Goal: Navigation & Orientation: Go to known website

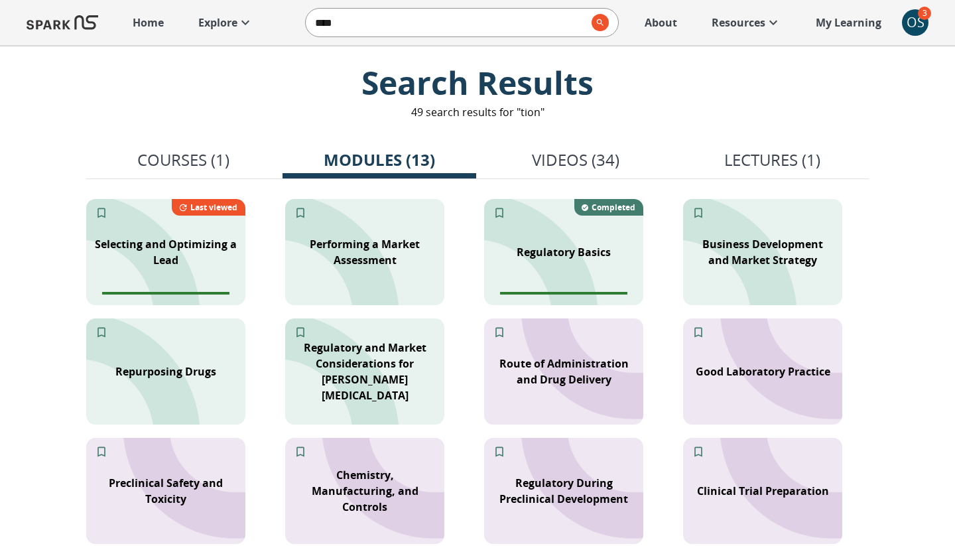
click at [164, 21] on link "Home" at bounding box center [148, 22] width 44 height 29
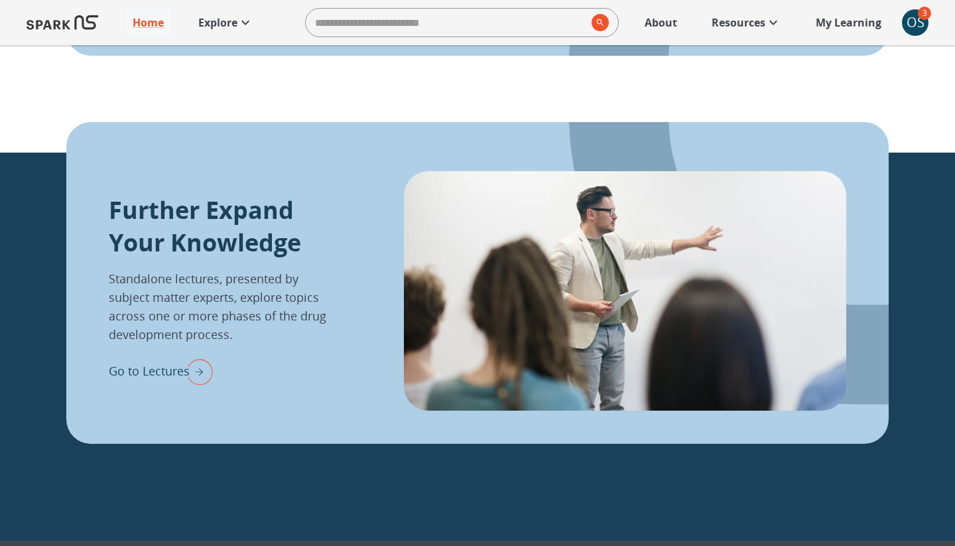
scroll to position [1429, 0]
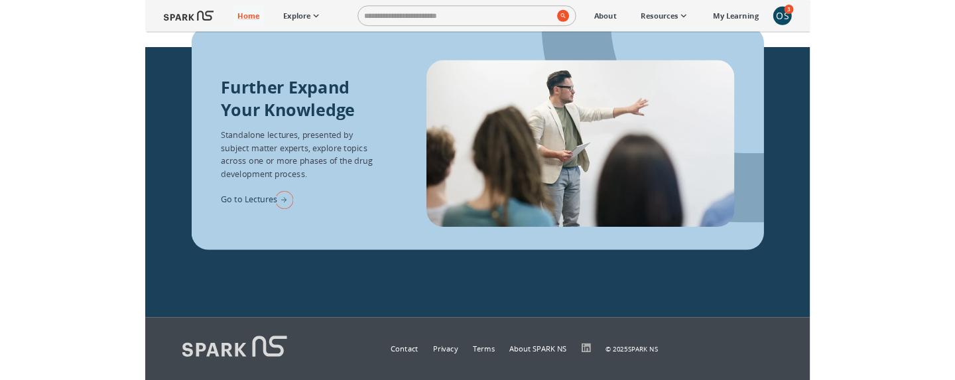
scroll to position [1513, 0]
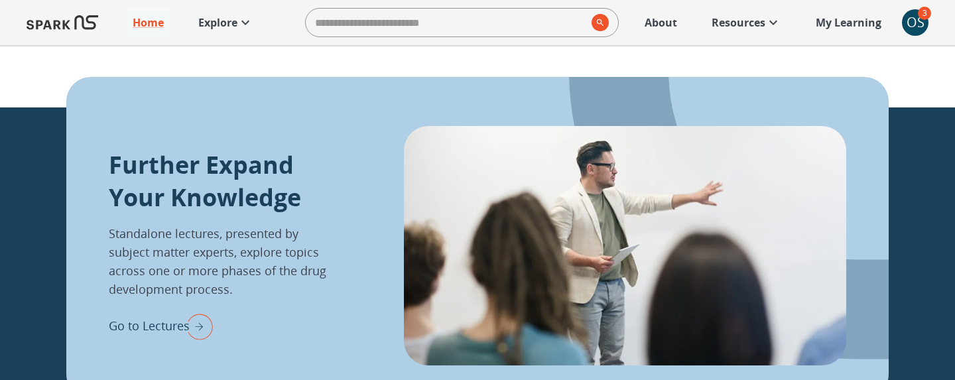
scroll to position [1455, 0]
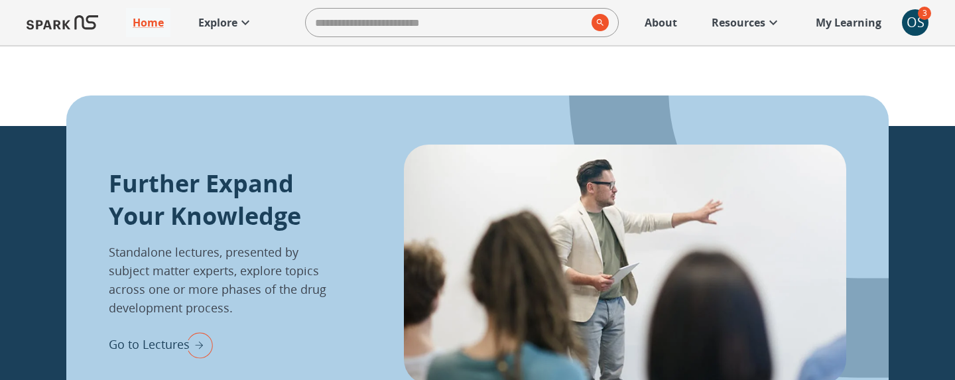
scroll to position [1456, 0]
